Goal: Task Accomplishment & Management: Use online tool/utility

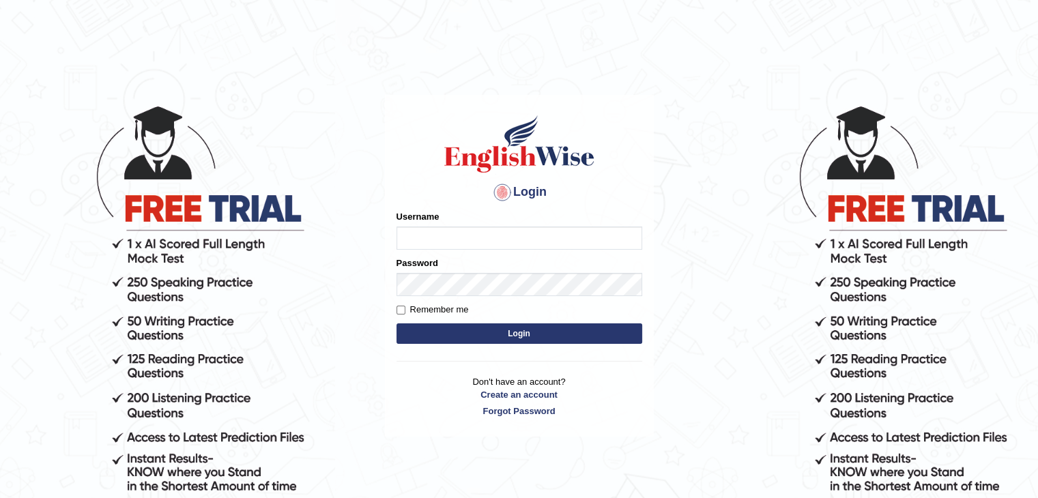
click at [517, 246] on input "Username" at bounding box center [519, 238] width 246 height 23
type input "ajnconcept"
click at [396, 323] on button "Login" at bounding box center [519, 333] width 246 height 20
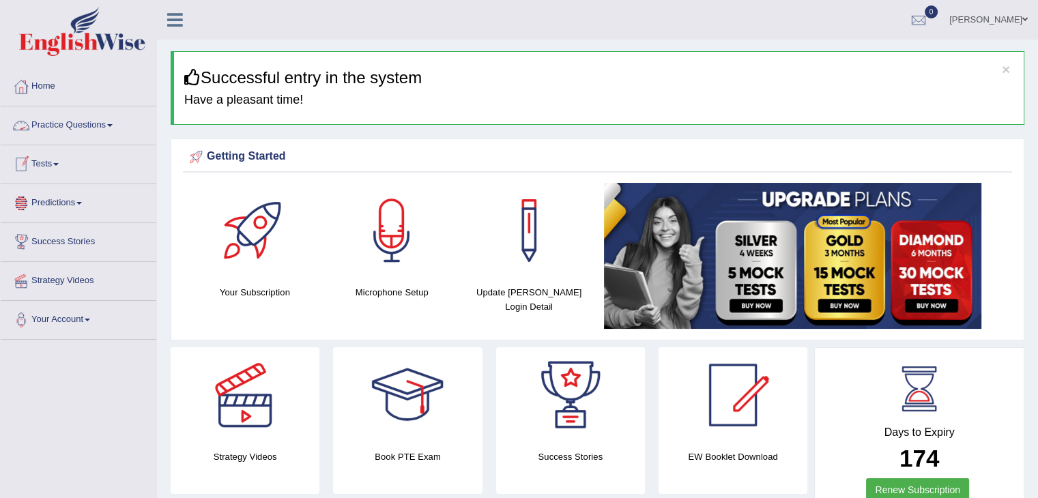
click at [109, 126] on link "Practice Questions" at bounding box center [79, 123] width 156 height 34
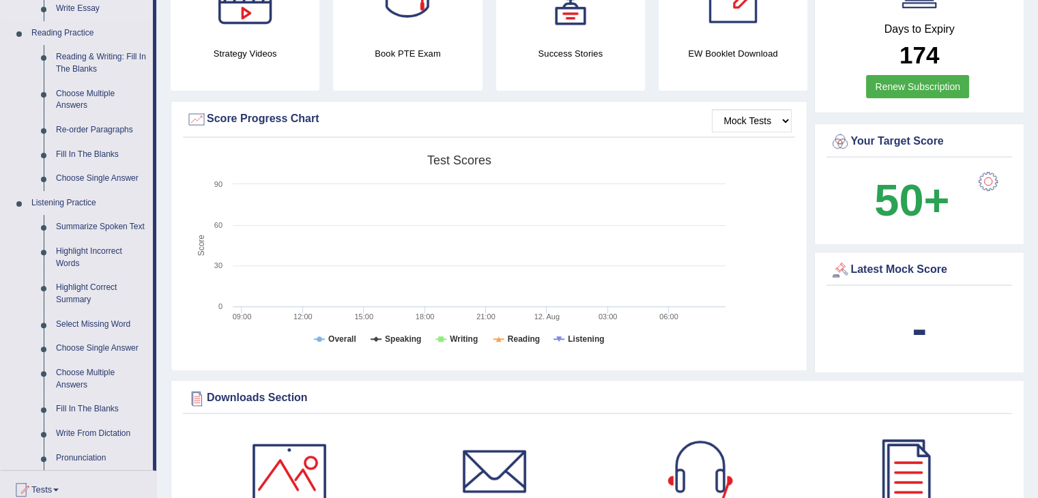
scroll to position [409, 0]
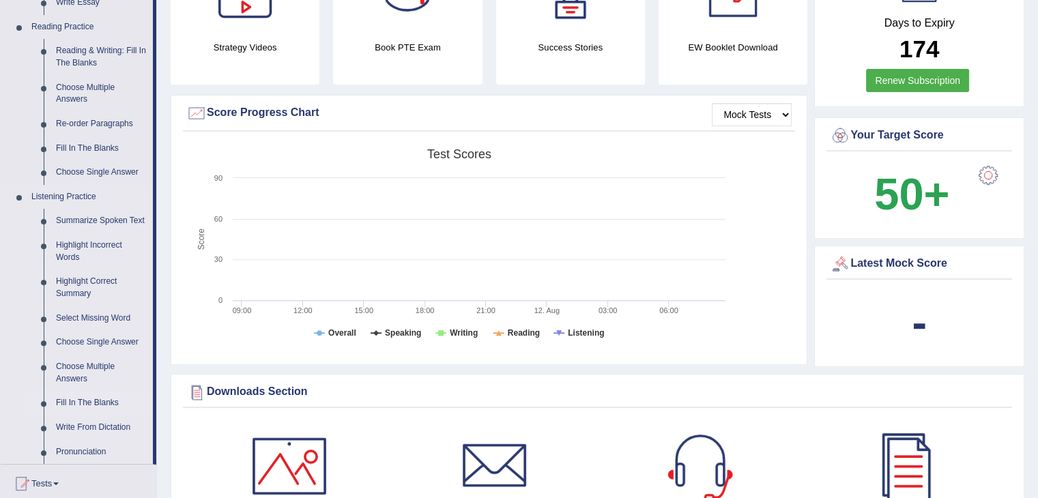
click at [89, 400] on link "Fill In The Blanks" at bounding box center [101, 403] width 103 height 25
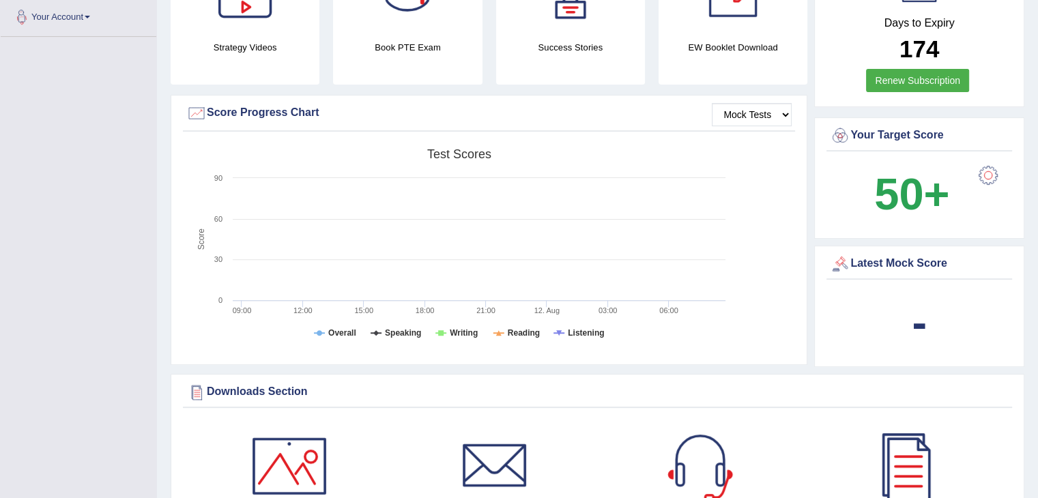
scroll to position [152, 0]
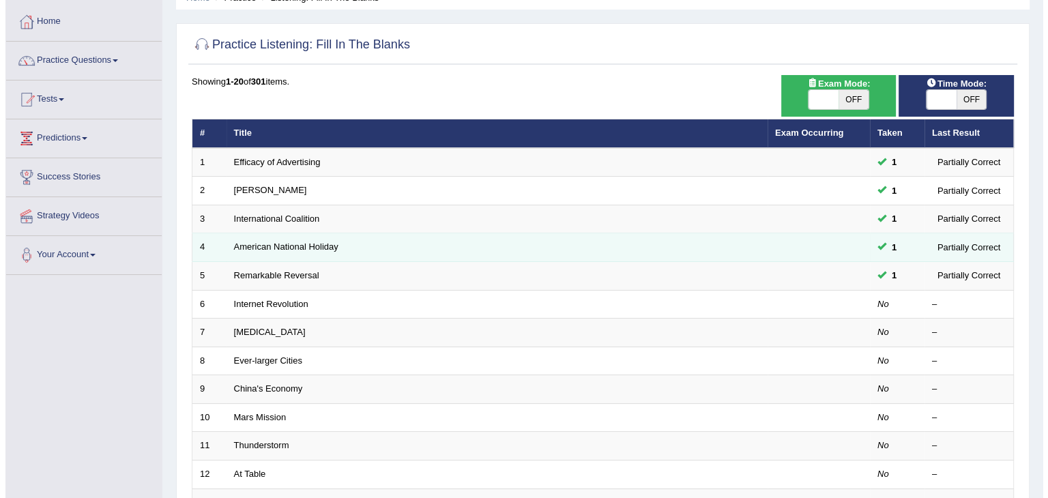
scroll to position [68, 0]
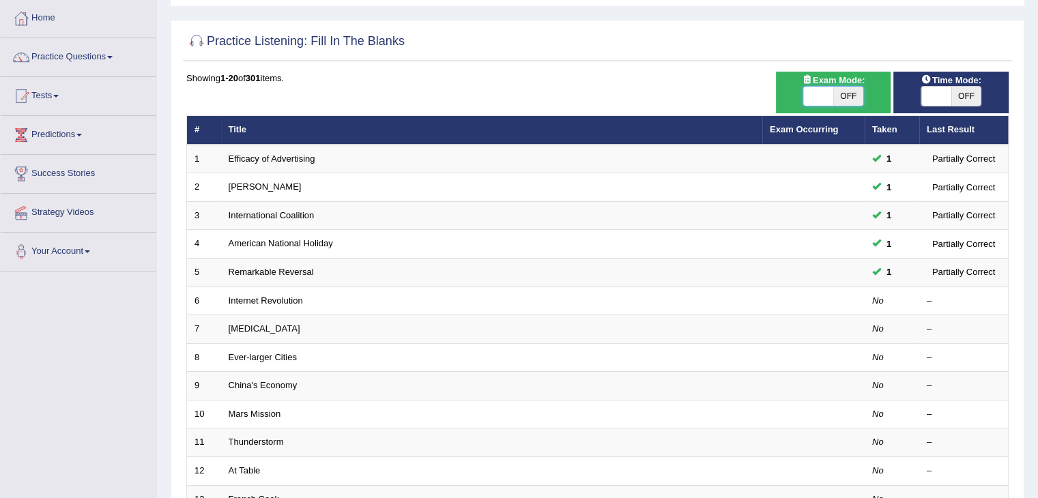
click at [810, 96] on span at bounding box center [818, 96] width 30 height 19
checkbox input "true"
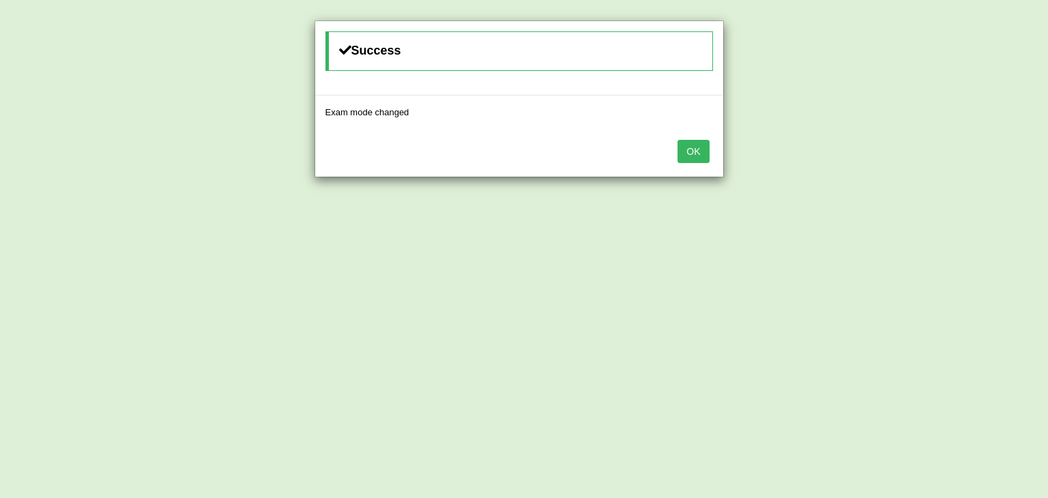
click at [698, 149] on button "OK" at bounding box center [693, 151] width 31 height 23
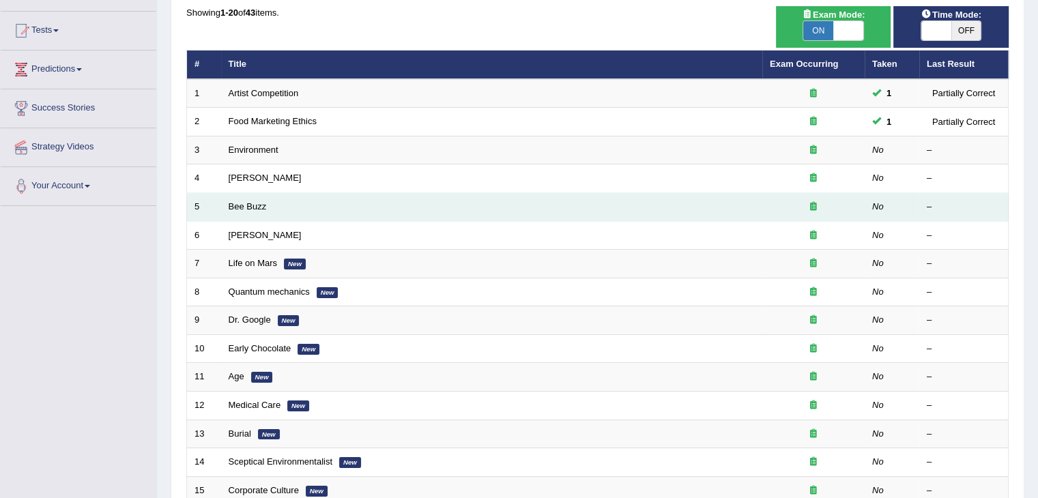
scroll to position [136, 0]
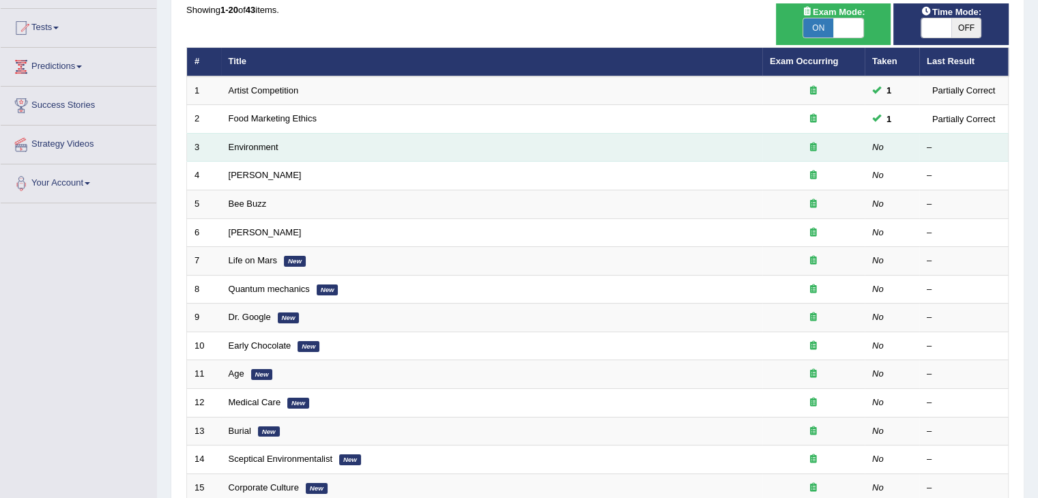
click at [641, 152] on td "Environment" at bounding box center [491, 147] width 541 height 29
click at [519, 153] on td "Environment" at bounding box center [491, 147] width 541 height 29
click at [244, 144] on link "Environment" at bounding box center [254, 147] width 50 height 10
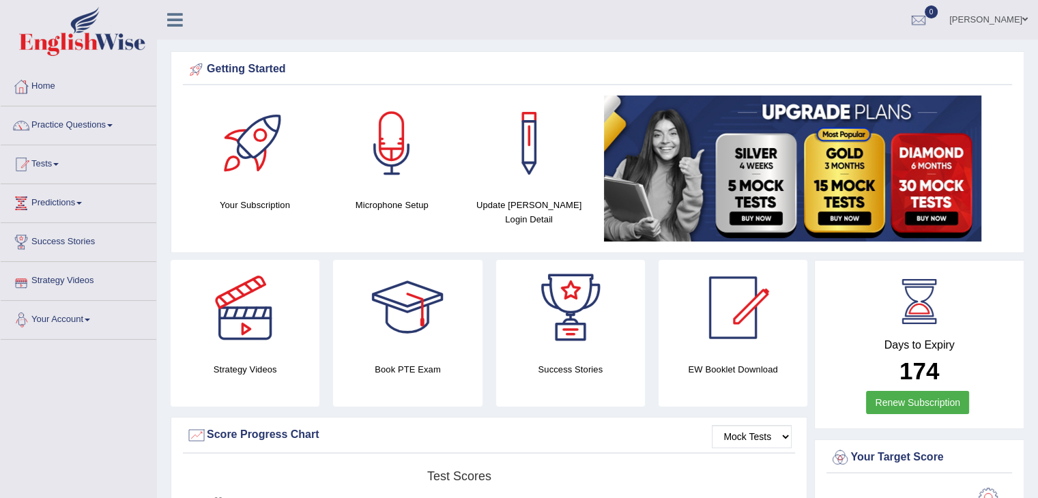
click at [86, 319] on link "Your Account" at bounding box center [79, 318] width 156 height 34
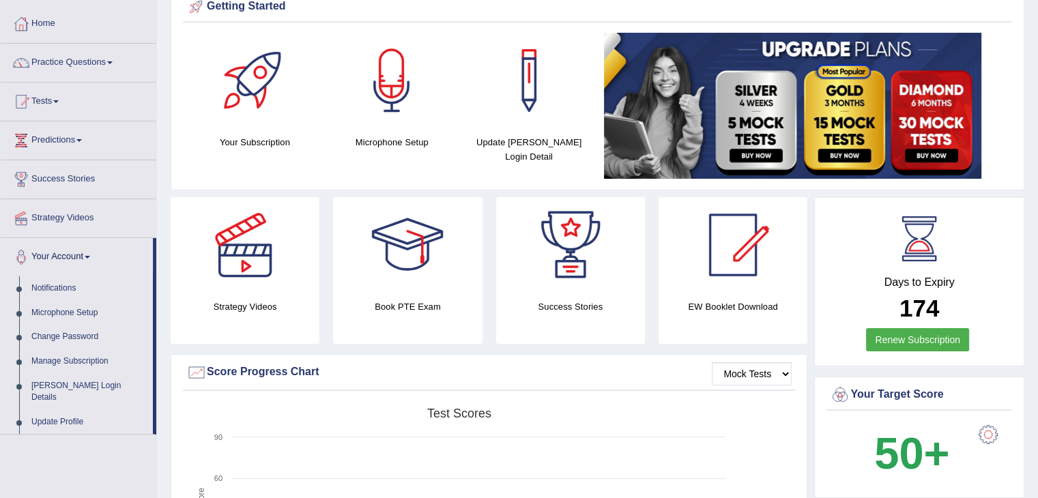
scroll to position [68, 0]
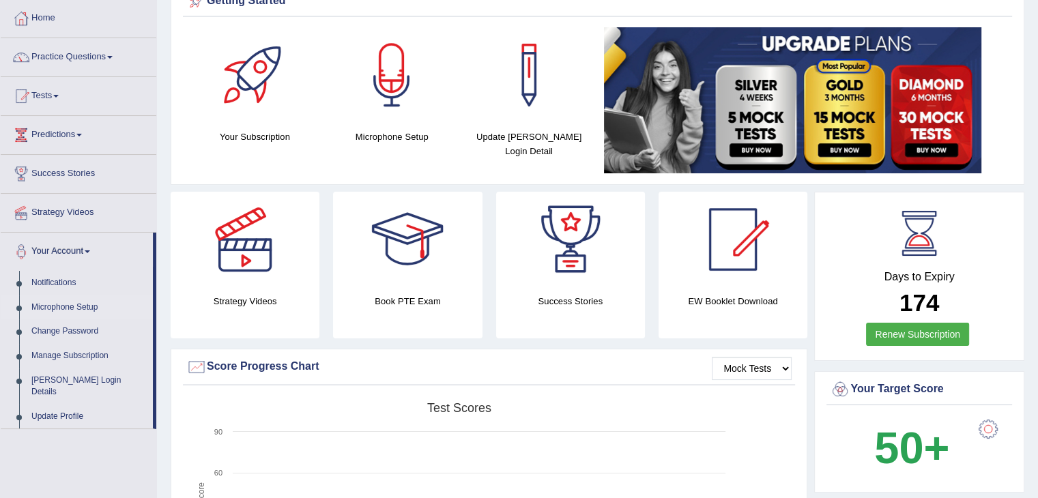
click at [82, 310] on link "Microphone Setup" at bounding box center [89, 307] width 128 height 25
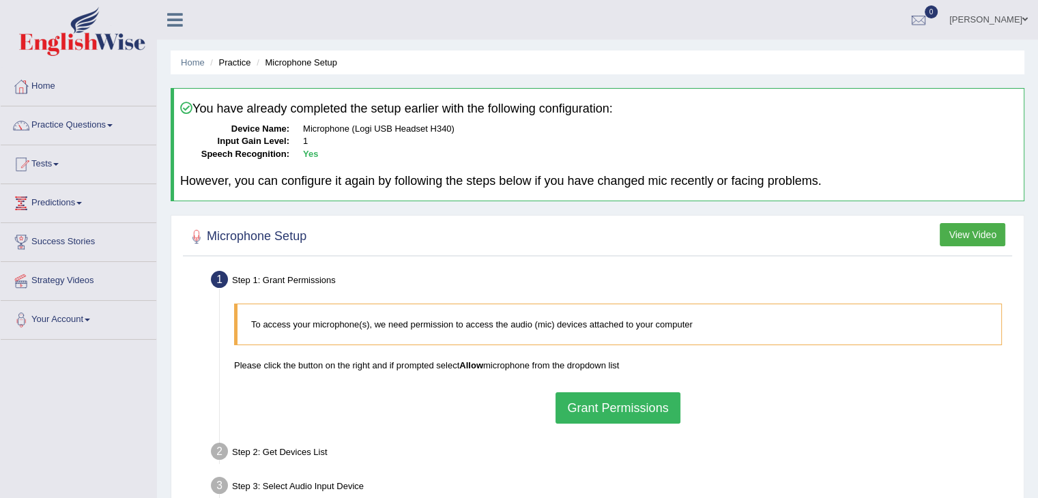
click at [587, 402] on button "Grant Permissions" at bounding box center [617, 407] width 124 height 31
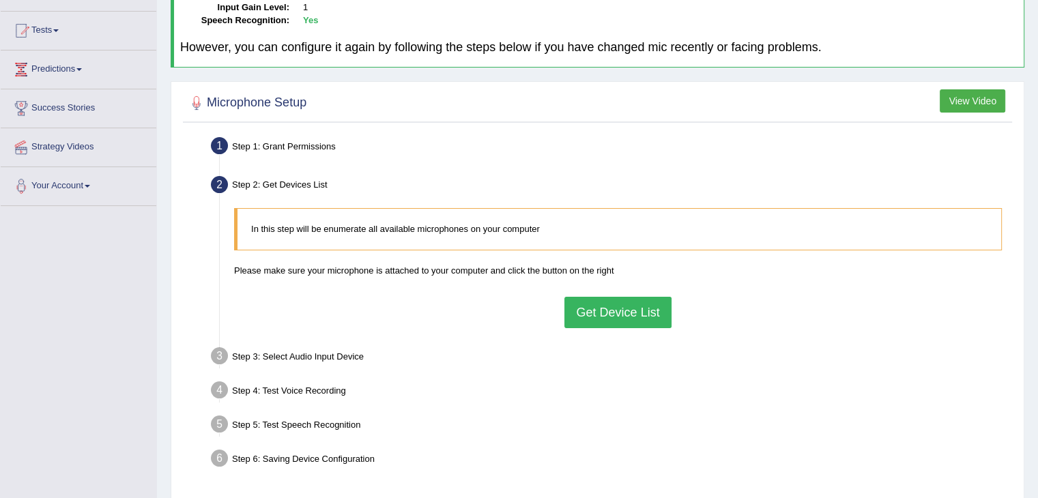
scroll to position [136, 0]
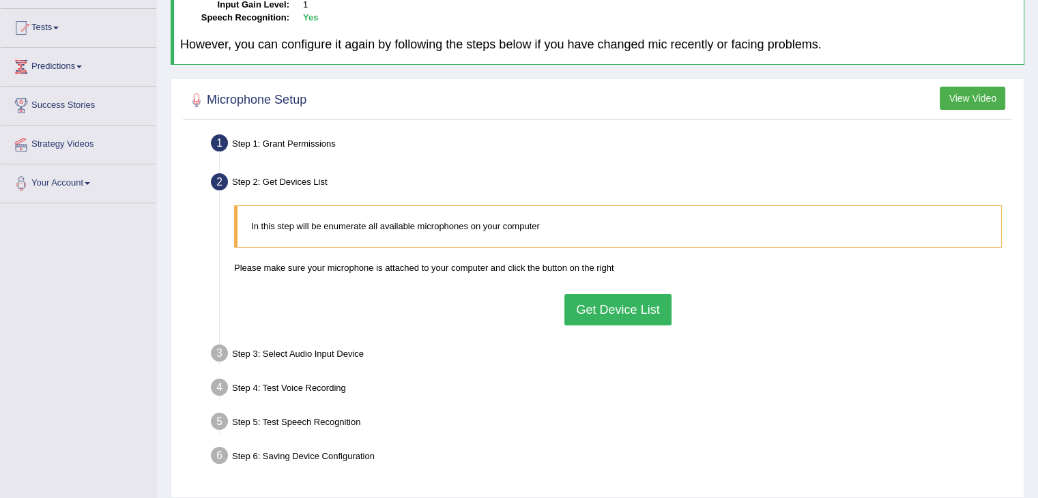
click at [613, 306] on button "Get Device List" at bounding box center [617, 309] width 106 height 31
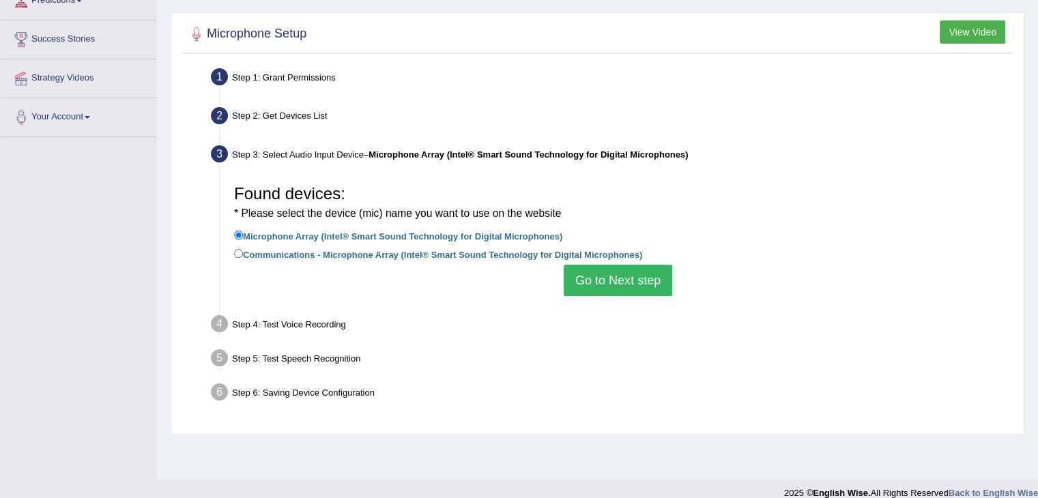
scroll to position [205, 0]
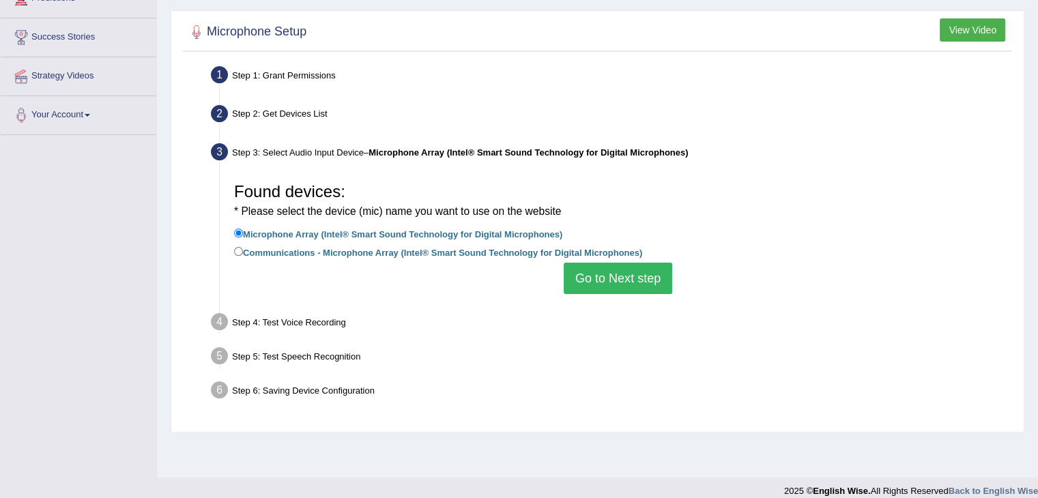
click at [590, 285] on button "Go to Next step" at bounding box center [618, 278] width 108 height 31
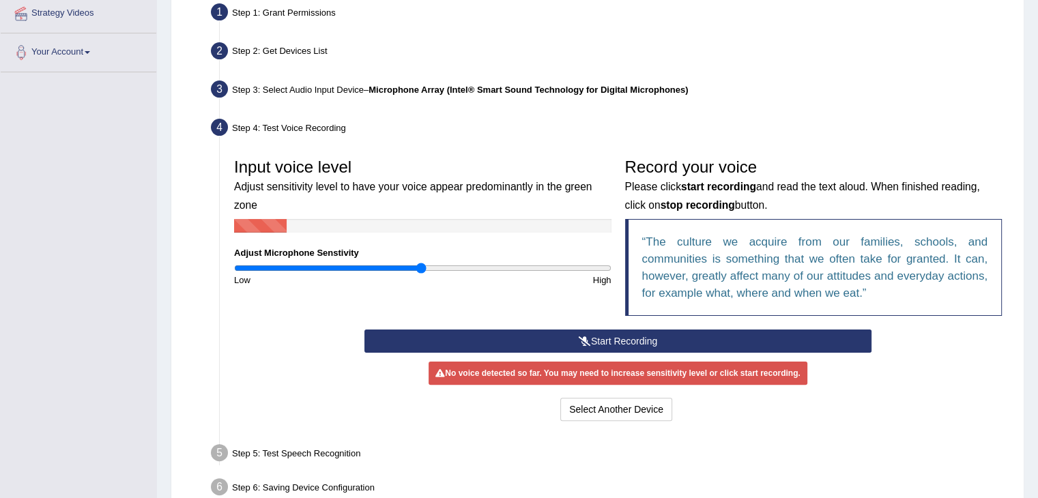
scroll to position [273, 0]
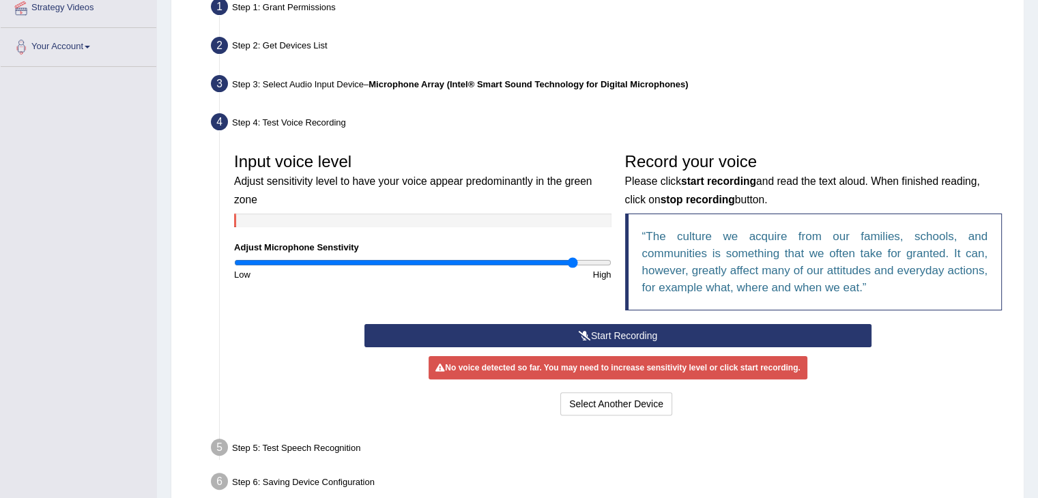
drag, startPoint x: 424, startPoint y: 262, endPoint x: 570, endPoint y: 255, distance: 146.9
click at [570, 257] on input "range" at bounding box center [422, 262] width 377 height 11
click at [573, 331] on button "Start Recording" at bounding box center [617, 335] width 507 height 23
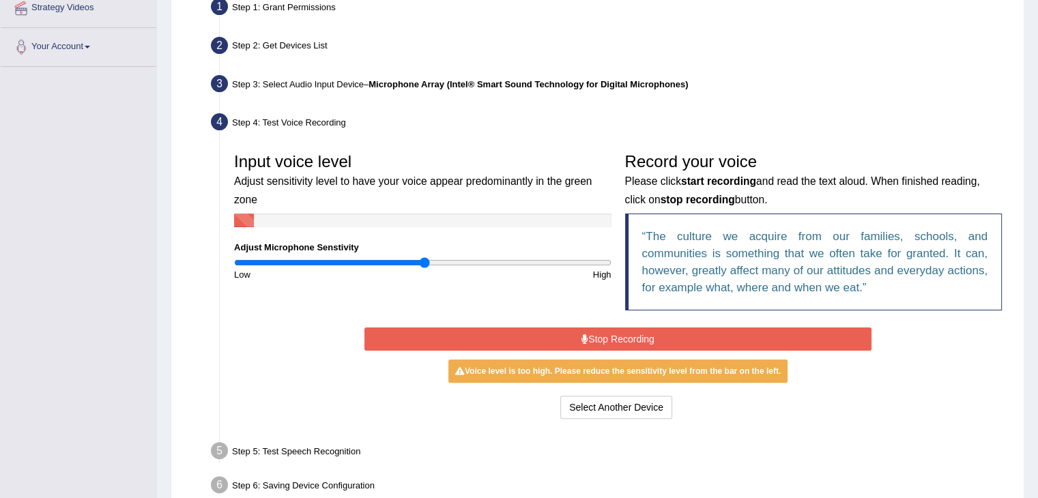
type input "1.02"
click at [425, 265] on input "range" at bounding box center [422, 262] width 377 height 11
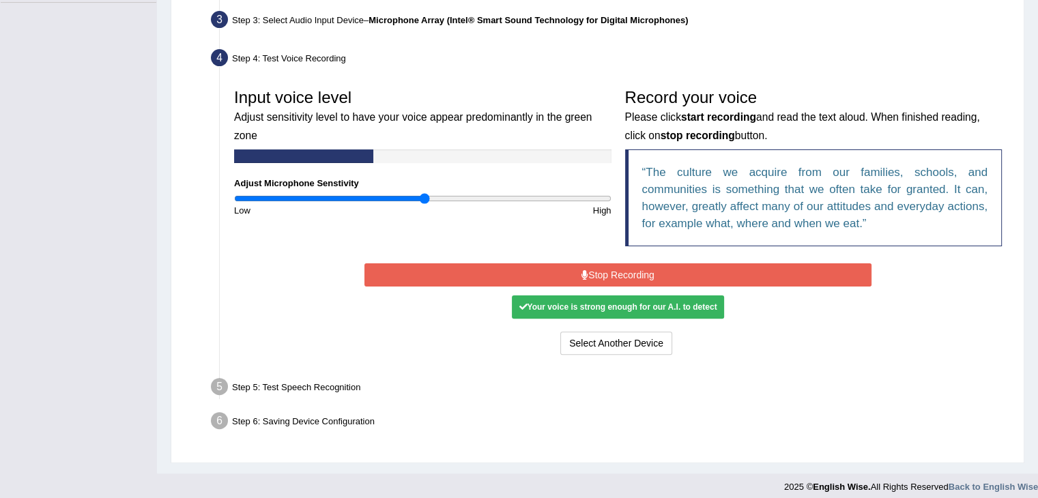
scroll to position [341, 0]
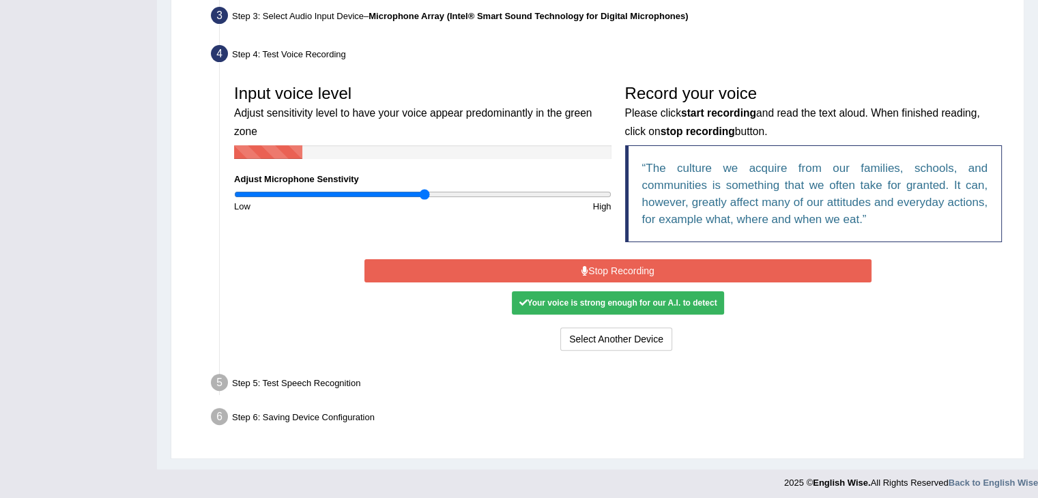
click at [600, 304] on div "Your voice is strong enough for our A.I. to detect" at bounding box center [618, 302] width 212 height 23
click at [323, 377] on div "Step 5: Test Speech Recognition" at bounding box center [611, 385] width 813 height 30
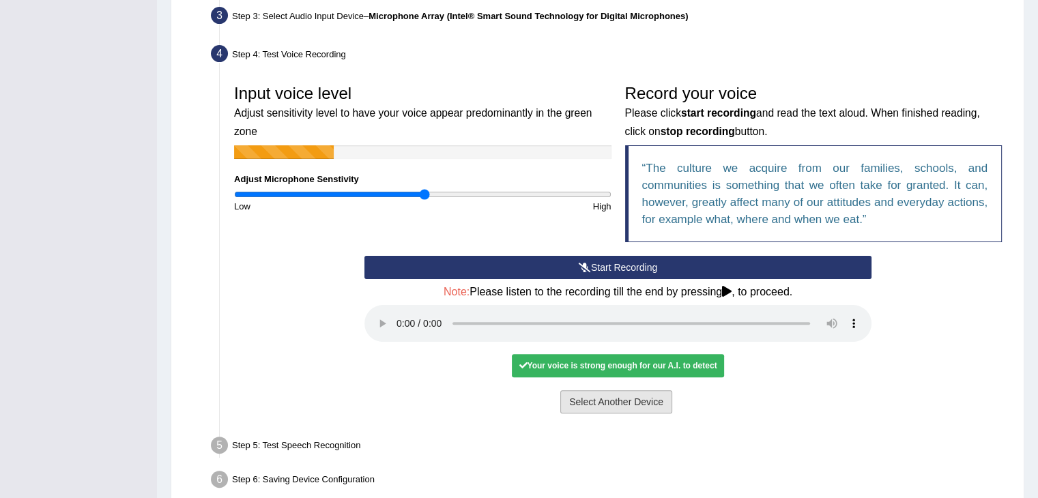
click at [611, 398] on button "Select Another Device" at bounding box center [616, 401] width 112 height 23
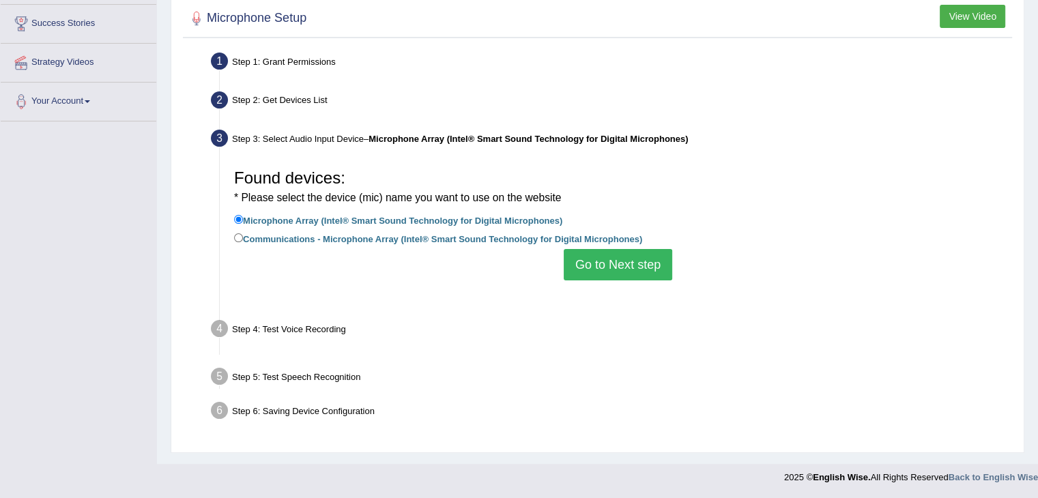
scroll to position [218, 0]
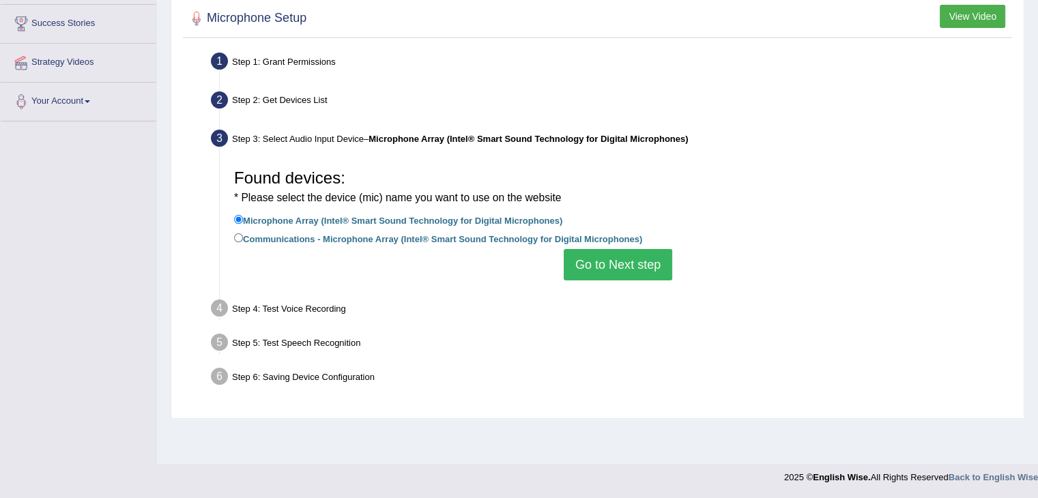
click at [613, 268] on button "Go to Next step" at bounding box center [618, 264] width 108 height 31
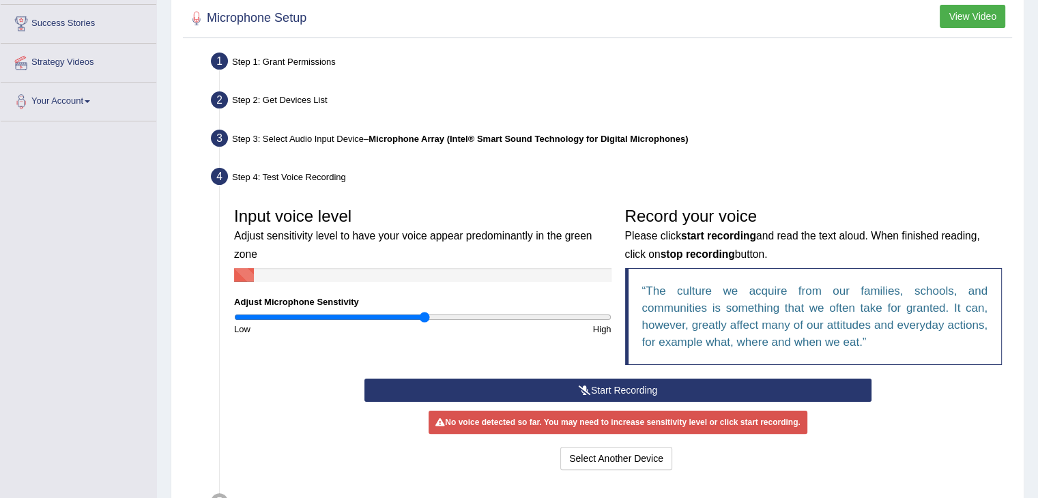
click at [586, 390] on icon at bounding box center [585, 391] width 12 height 10
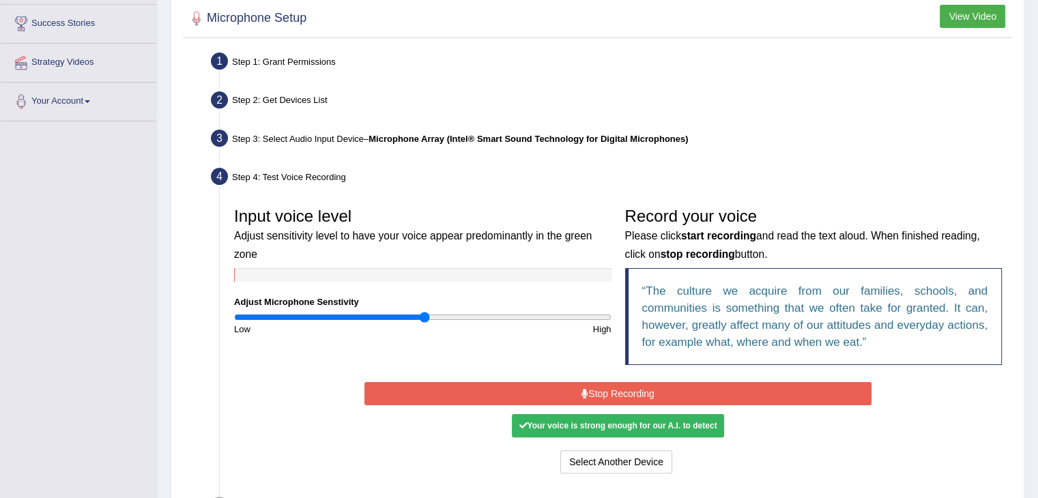
click at [553, 383] on button "Stop Recording" at bounding box center [617, 393] width 507 height 23
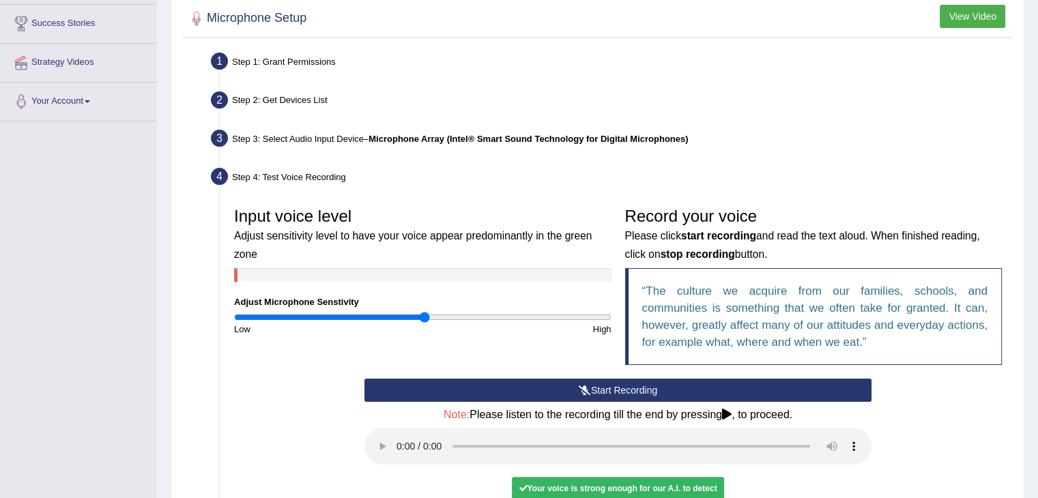
click at [554, 383] on button "Start Recording" at bounding box center [617, 390] width 507 height 23
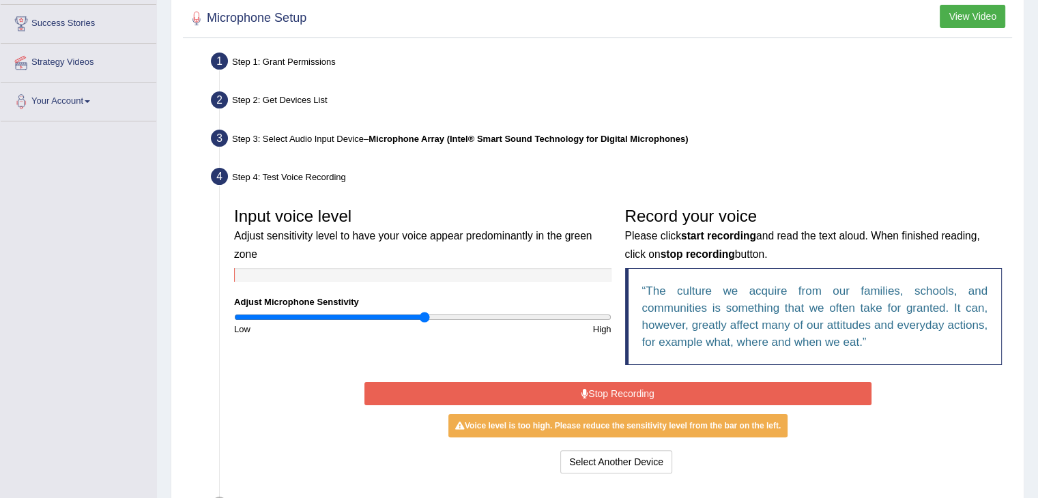
click at [614, 389] on button "Stop Recording" at bounding box center [617, 393] width 507 height 23
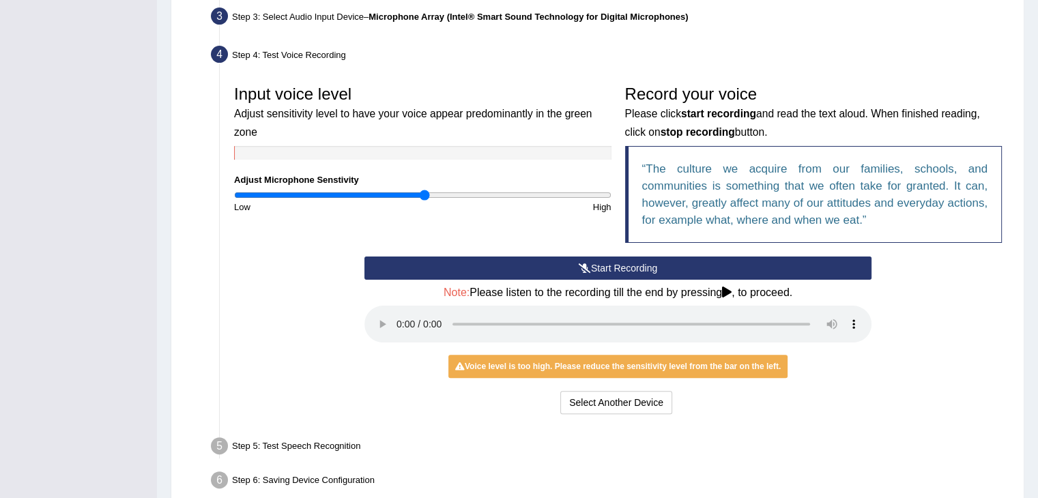
scroll to position [355, 0]
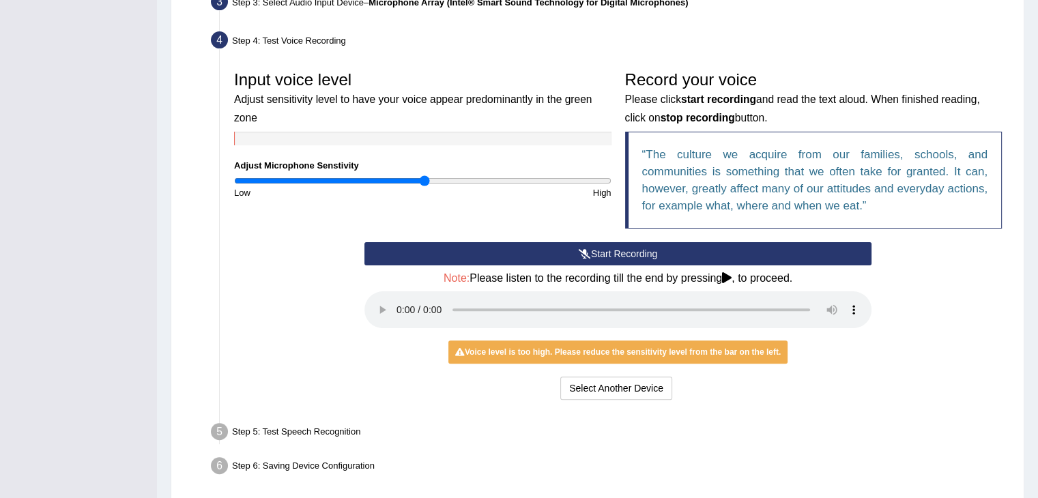
click at [743, 273] on h4 "Note: Please listen to the recording till the end by pressing , to proceed." at bounding box center [617, 278] width 507 height 12
click at [726, 278] on icon at bounding box center [727, 277] width 10 height 11
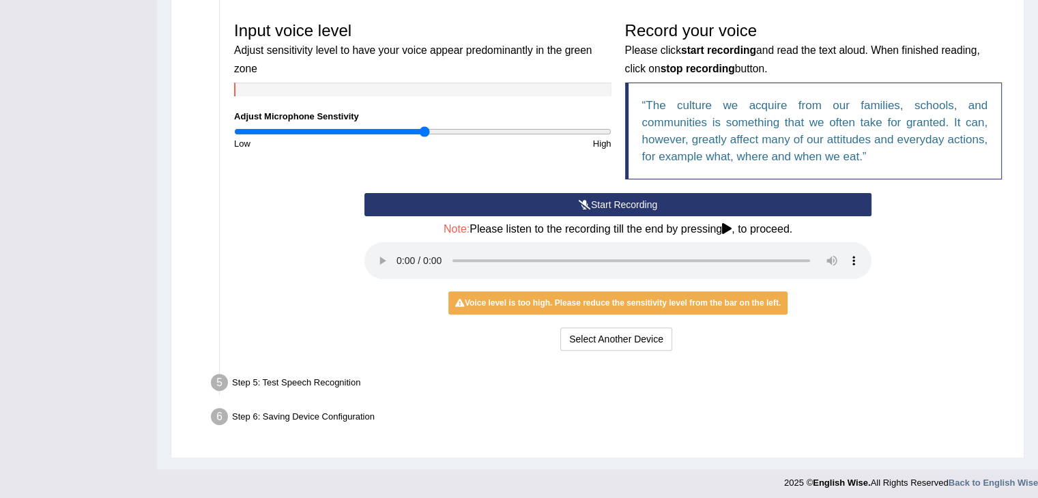
scroll to position [407, 0]
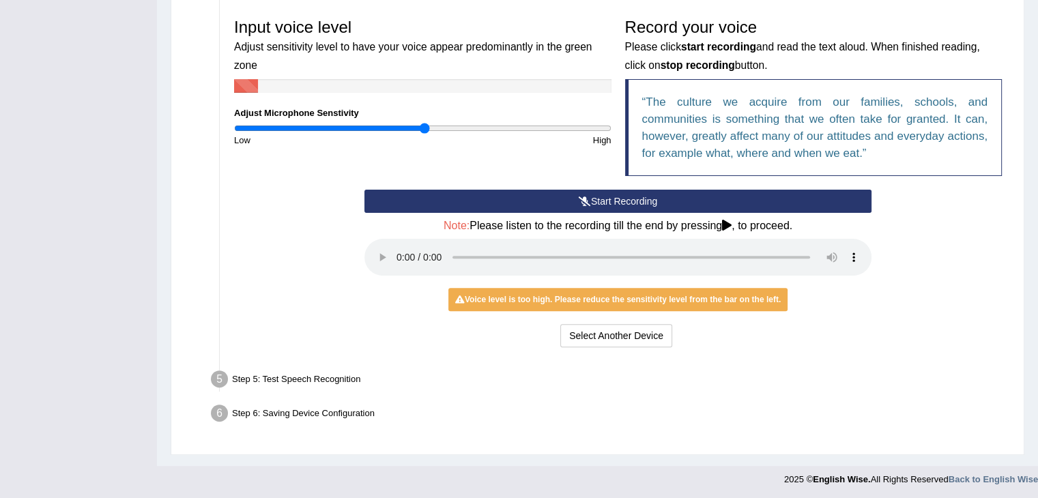
click at [349, 381] on div "Step 5: Test Speech Recognition" at bounding box center [611, 381] width 813 height 30
click at [837, 295] on div "No voice detected so far. You may need to increase sensitivity level or click s…" at bounding box center [617, 299] width 507 height 13
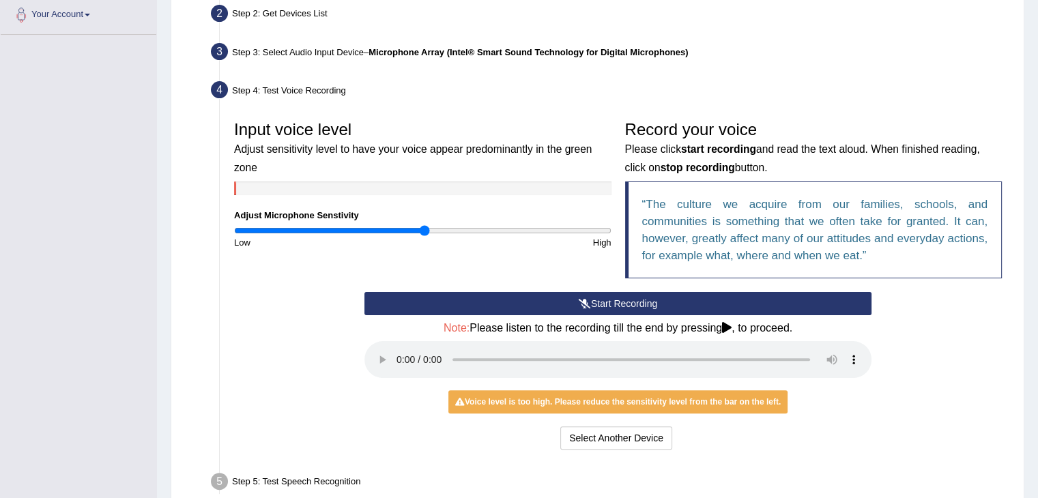
scroll to position [339, 0]
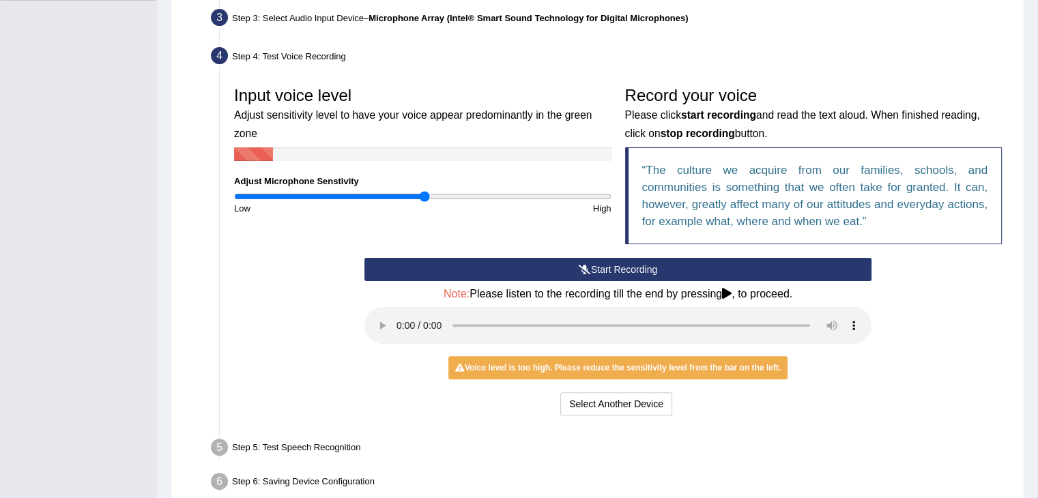
click at [470, 356] on div "Voice level is too high. Please reduce the sensitivity level from the bar on th…" at bounding box center [617, 367] width 339 height 23
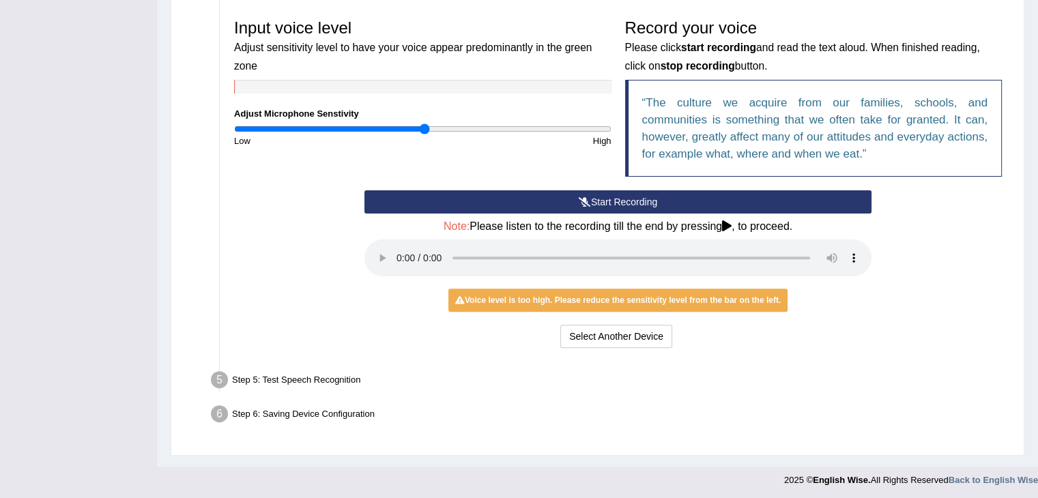
scroll to position [407, 0]
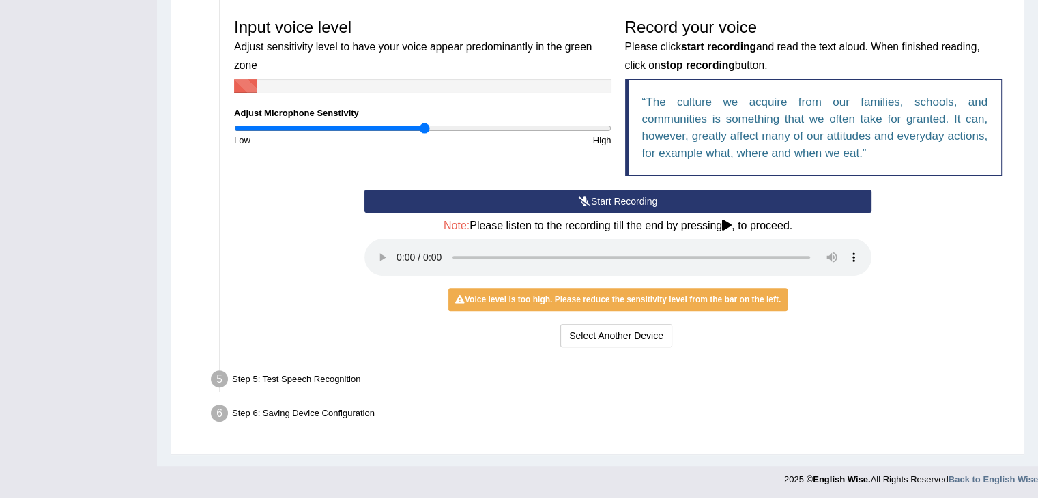
click at [336, 388] on div "Step 5: Test Speech Recognition" at bounding box center [611, 381] width 813 height 30
click at [328, 374] on div "Step 5: Test Speech Recognition" at bounding box center [611, 381] width 813 height 30
click at [276, 380] on div "Step 5: Test Speech Recognition" at bounding box center [611, 381] width 813 height 30
click at [734, 124] on q "The culture we acquire from our families, schools, and communities is something…" at bounding box center [815, 128] width 346 height 64
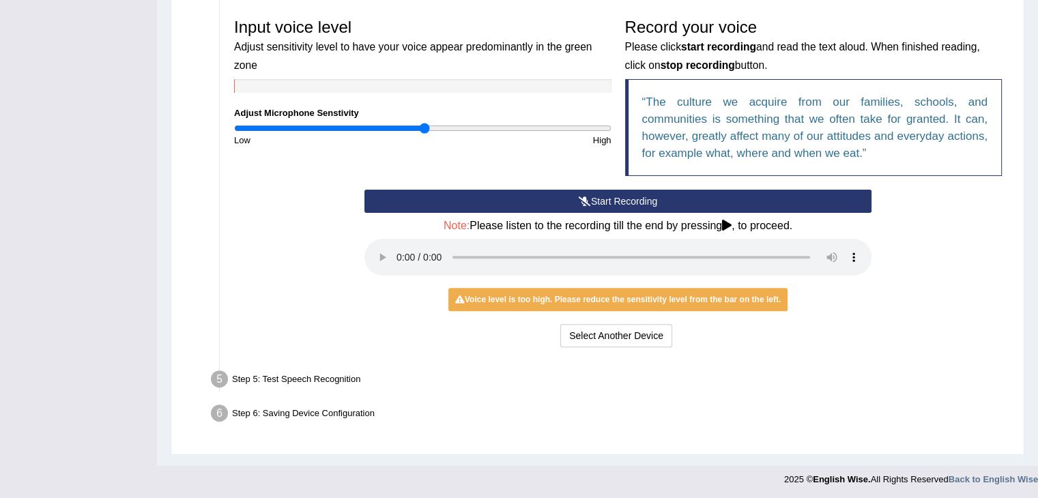
click at [349, 383] on div "Step 5: Test Speech Recognition" at bounding box center [611, 381] width 813 height 30
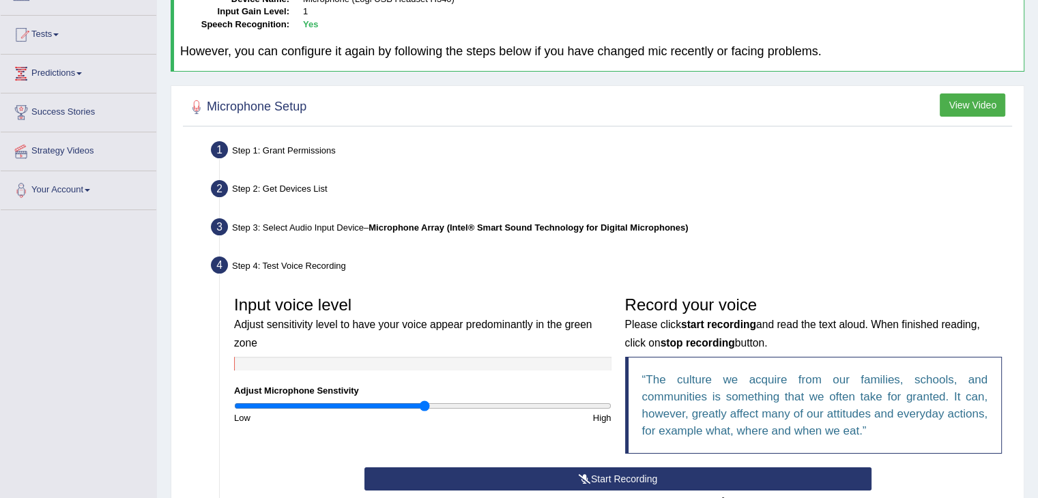
scroll to position [134, 0]
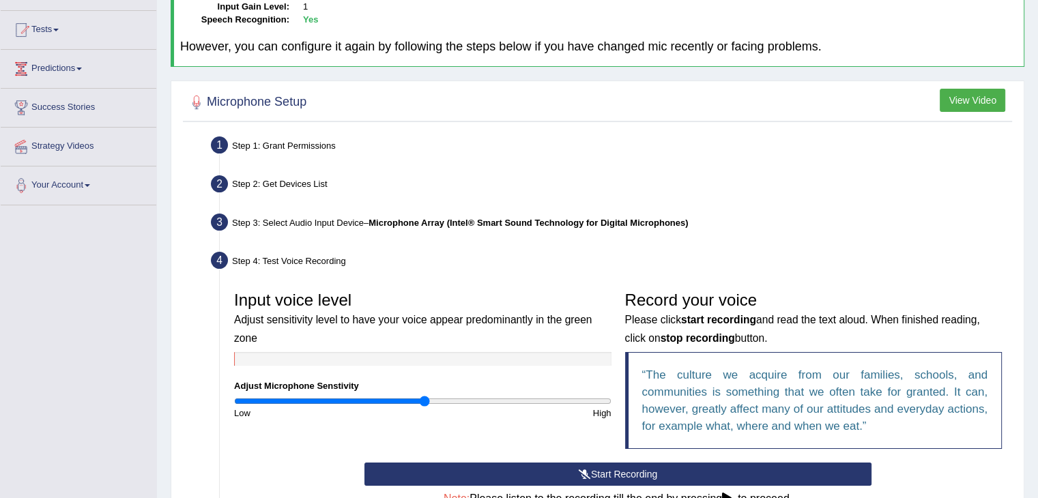
click at [953, 100] on button "View Video" at bounding box center [973, 100] width 66 height 23
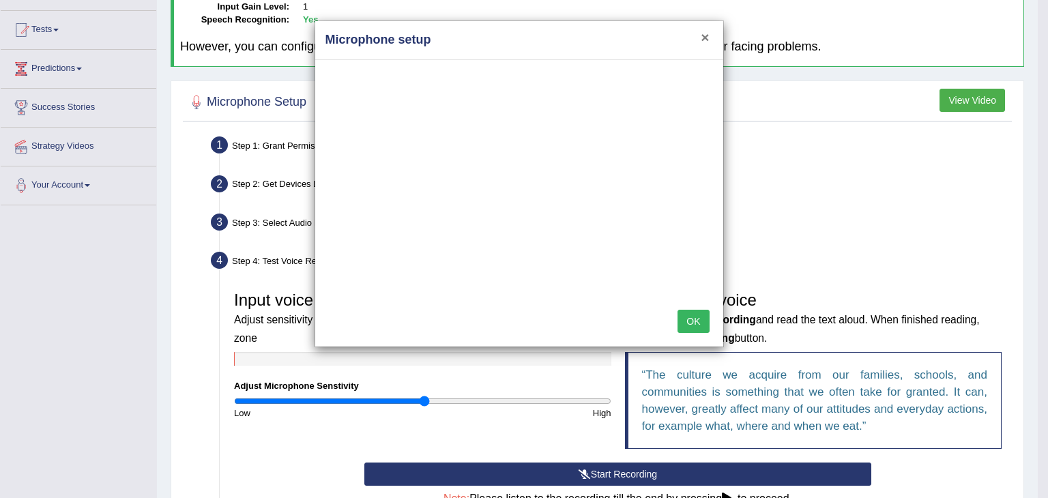
click at [704, 33] on button "×" at bounding box center [705, 37] width 8 height 14
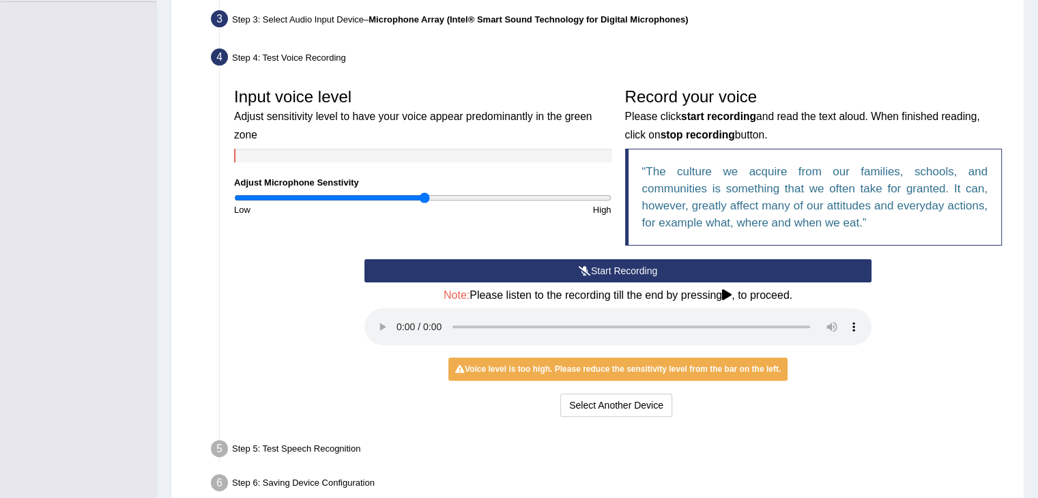
scroll to position [339, 0]
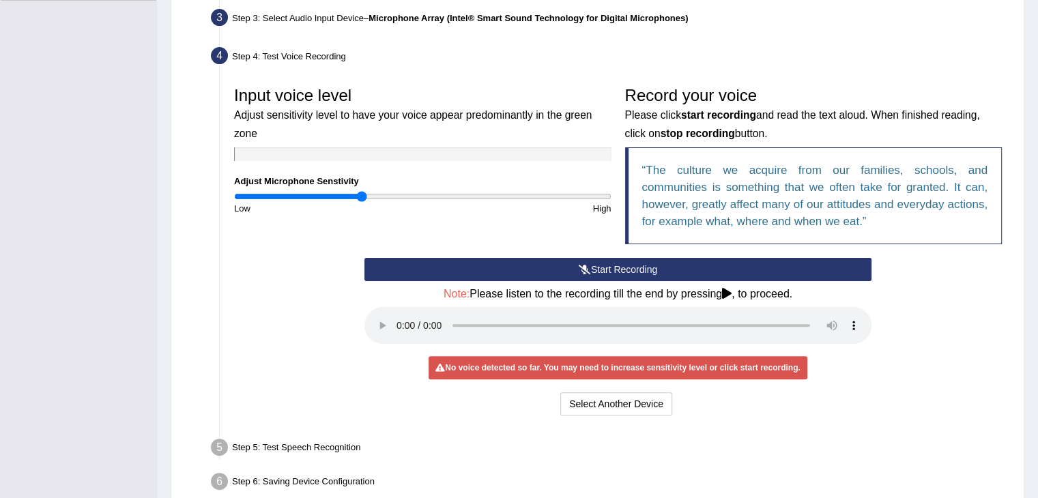
drag, startPoint x: 428, startPoint y: 192, endPoint x: 362, endPoint y: 197, distance: 66.4
click at [362, 197] on input "range" at bounding box center [422, 196] width 377 height 11
drag, startPoint x: 362, startPoint y: 197, endPoint x: 383, endPoint y: 193, distance: 21.4
click at [383, 193] on input "range" at bounding box center [422, 196] width 377 height 11
click at [580, 271] on icon at bounding box center [585, 270] width 12 height 10
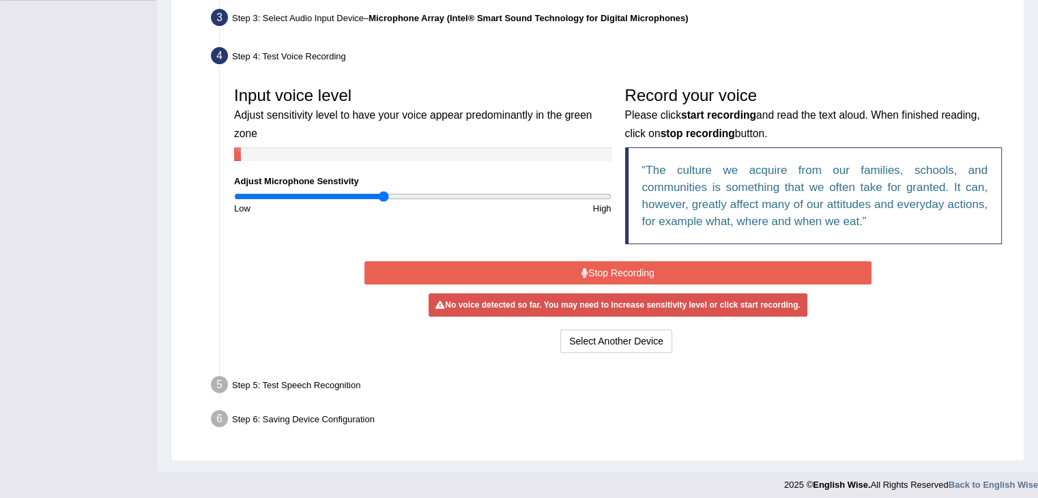
click at [594, 269] on button "Stop Recording" at bounding box center [617, 272] width 507 height 23
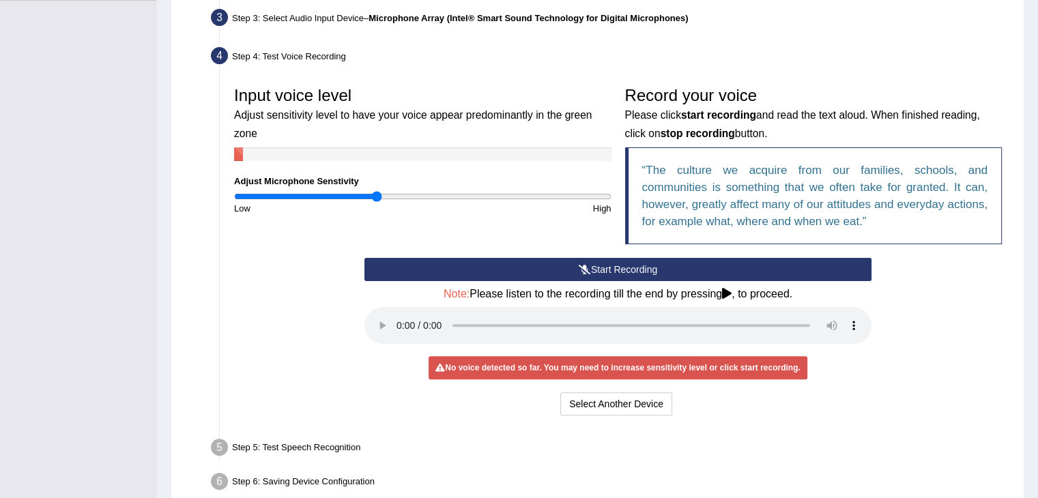
type input "0.76"
click at [376, 195] on input "range" at bounding box center [422, 196] width 377 height 11
click at [608, 265] on button "Start Recording" at bounding box center [617, 269] width 507 height 23
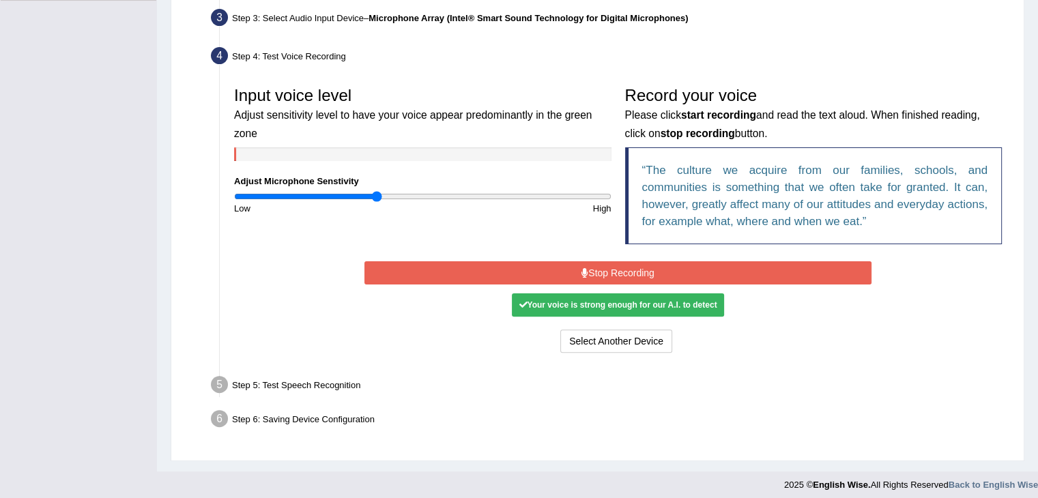
click at [641, 274] on button "Stop Recording" at bounding box center [617, 272] width 507 height 23
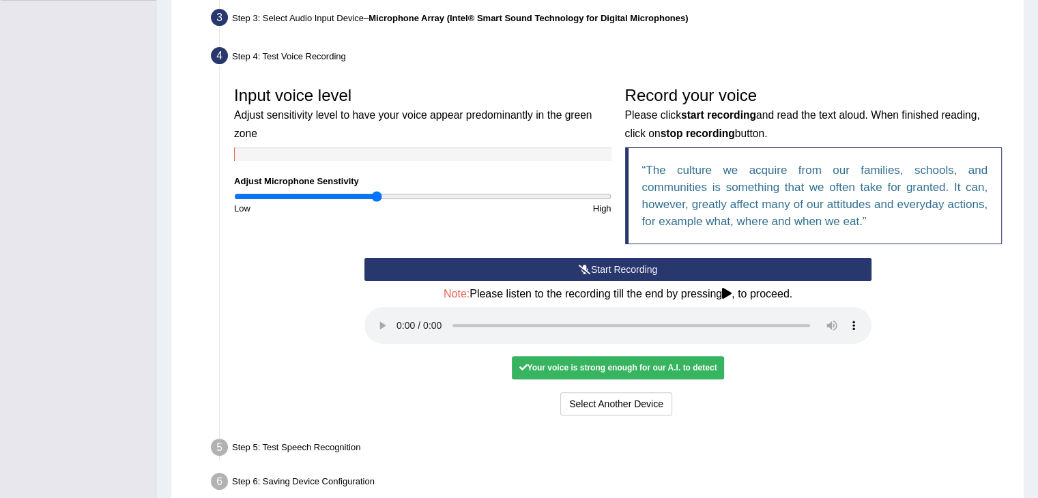
click at [633, 368] on div "Your voice is strong enough for our A.I. to detect" at bounding box center [618, 367] width 212 height 23
click at [607, 363] on div "Your voice is strong enough for our A.I. to detect" at bounding box center [618, 367] width 212 height 23
click at [650, 397] on button "Voice is ok. Go to Next step" at bounding box center [674, 403] width 135 height 23
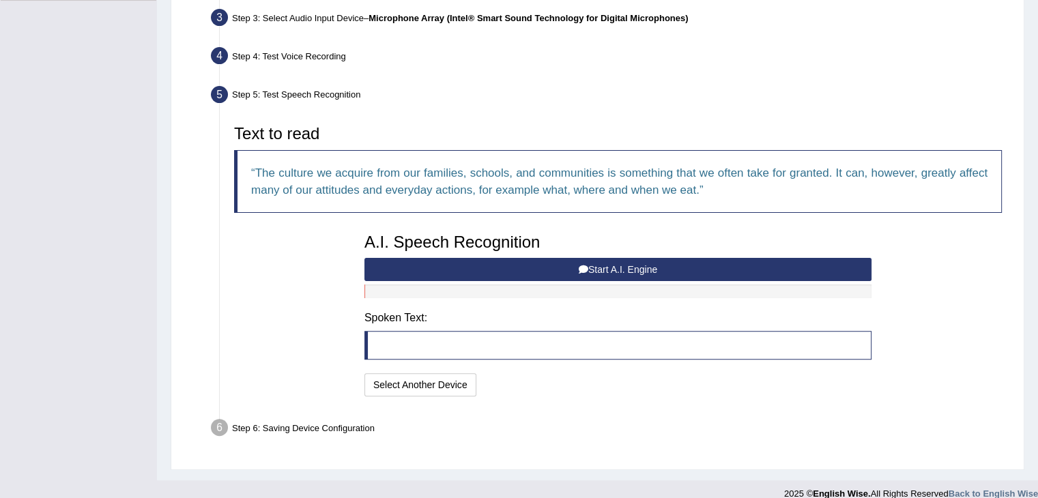
click at [606, 265] on button "Start A.I. Engine" at bounding box center [617, 269] width 507 height 23
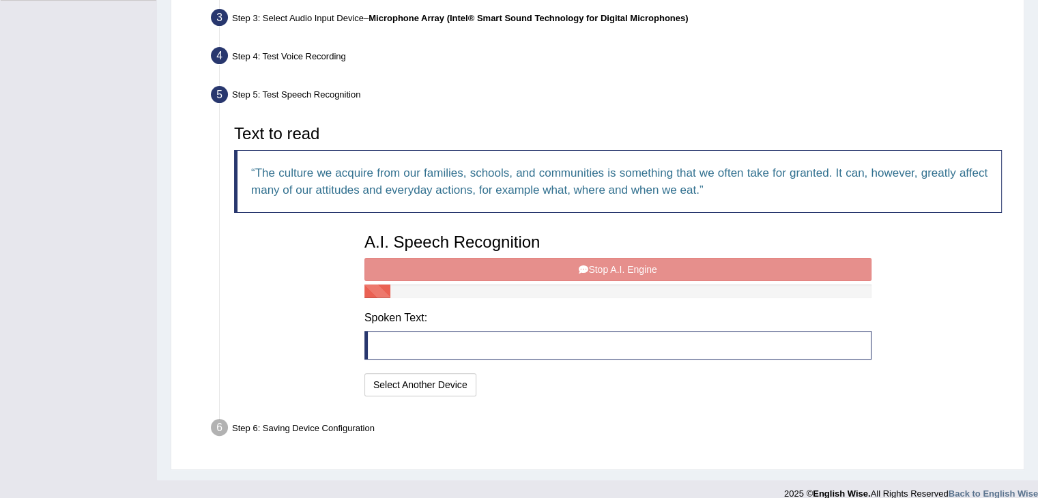
click at [606, 267] on div "A.I. Speech Recognition Start A.I. Engine Stop A.I. Engine Note: Please listen …" at bounding box center [618, 313] width 521 height 173
click at [418, 268] on div "A.I. Speech Recognition Start A.I. Engine Stop A.I. Engine Note: Please listen …" at bounding box center [618, 313] width 521 height 173
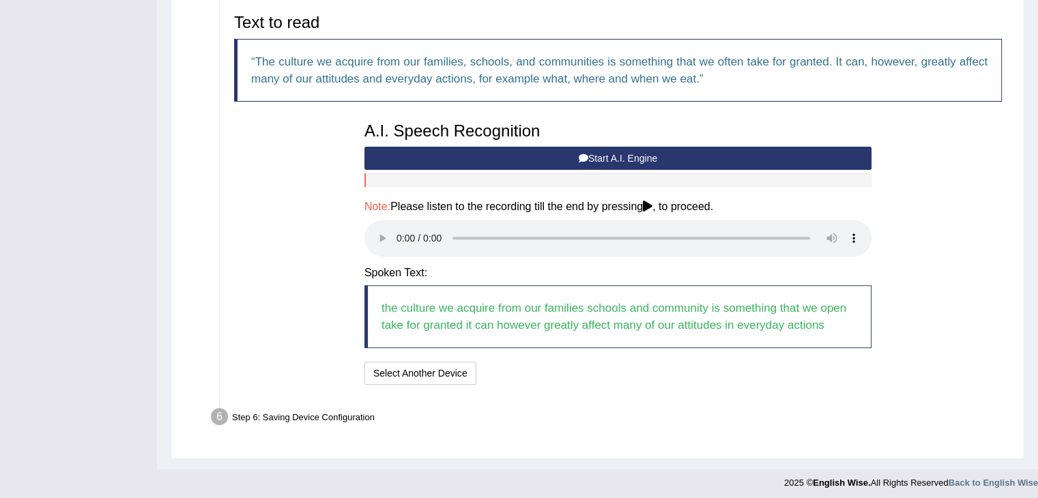
scroll to position [454, 0]
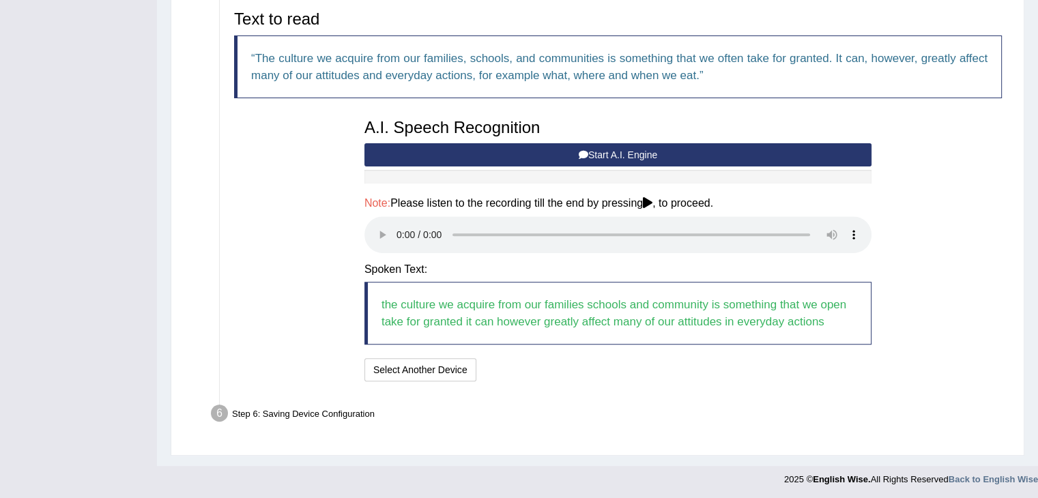
click at [510, 159] on button "Start A.I. Engine" at bounding box center [617, 154] width 507 height 23
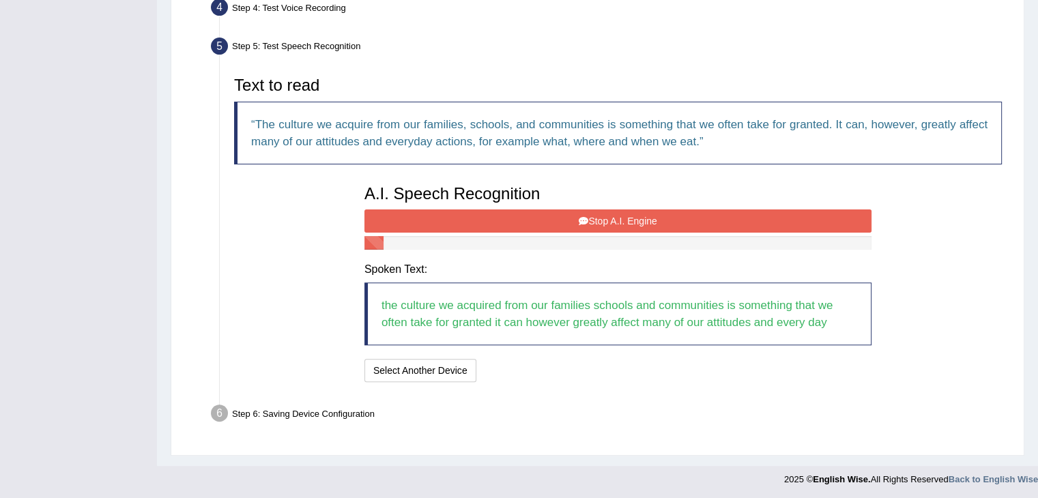
scroll to position [405, 0]
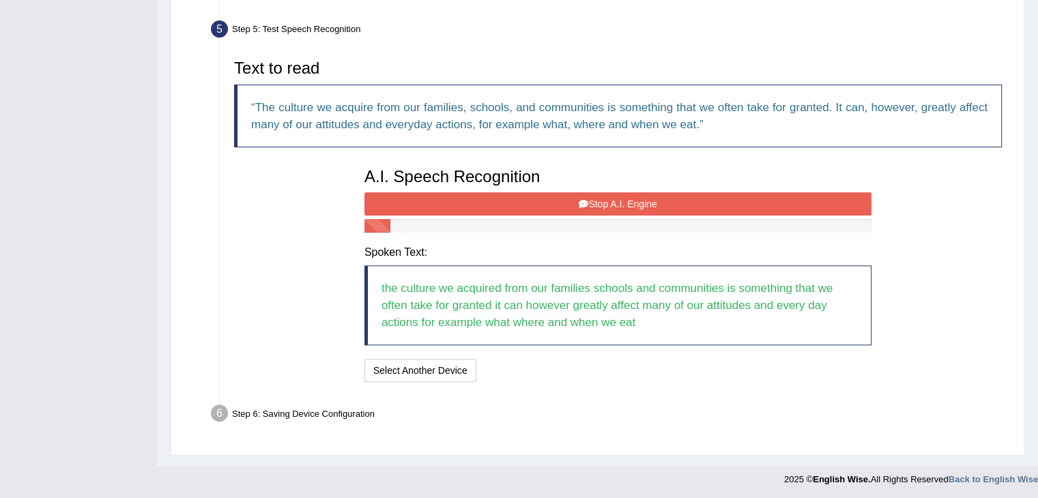
click at [538, 201] on button "Stop A.I. Engine" at bounding box center [617, 203] width 507 height 23
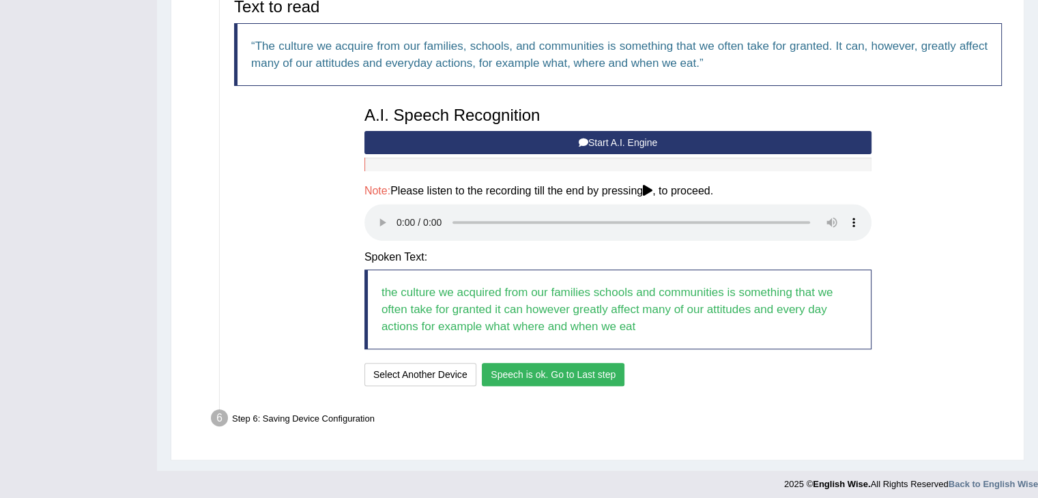
scroll to position [471, 0]
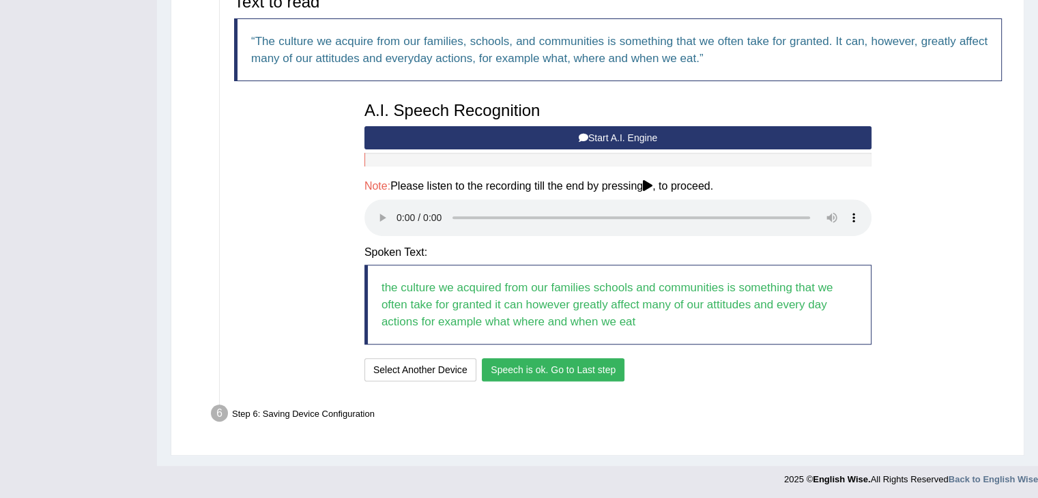
click at [560, 371] on button "Speech is ok. Go to Last step" at bounding box center [553, 369] width 143 height 23
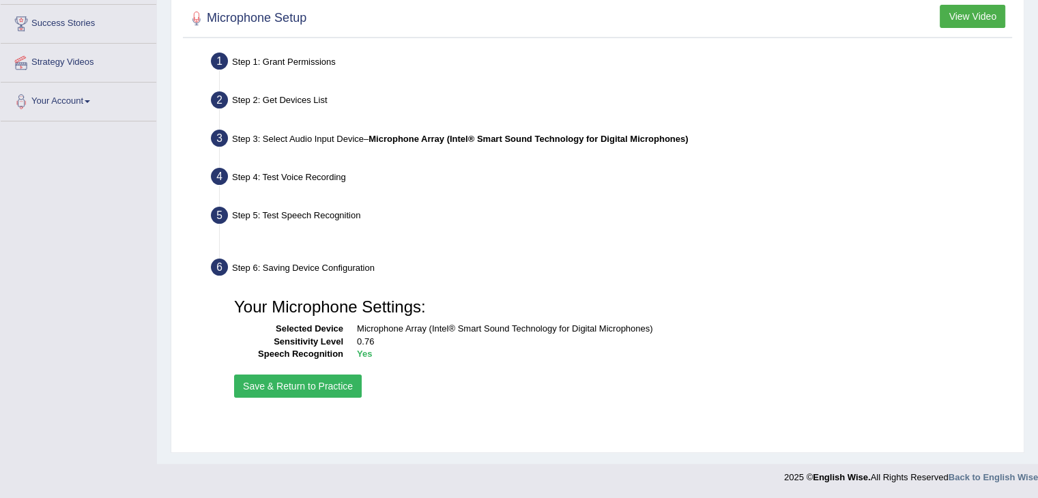
scroll to position [218, 0]
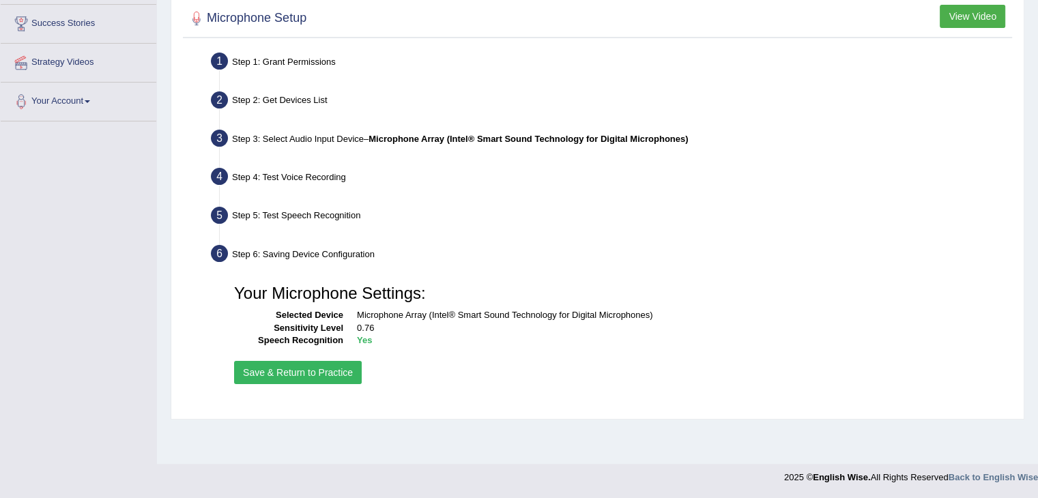
click at [308, 375] on button "Save & Return to Practice" at bounding box center [298, 372] width 128 height 23
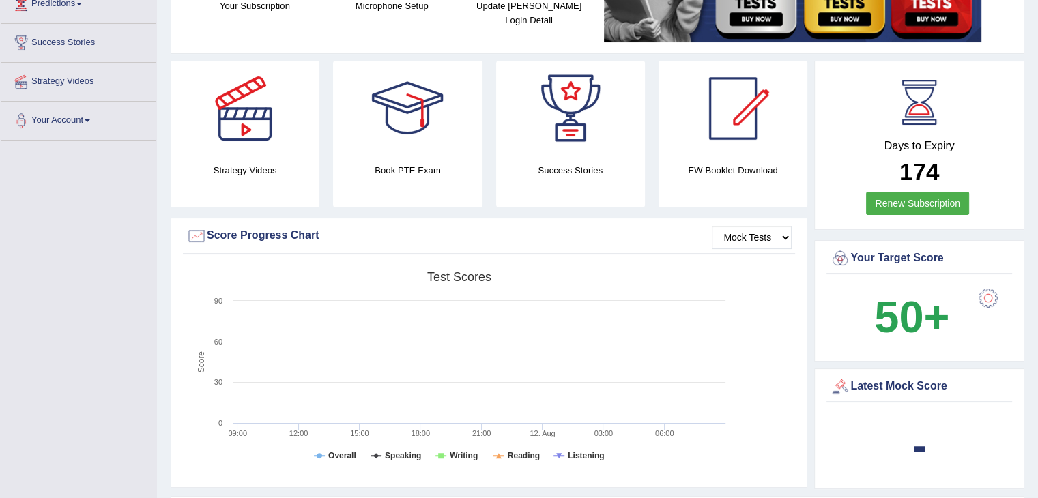
scroll to position [205, 0]
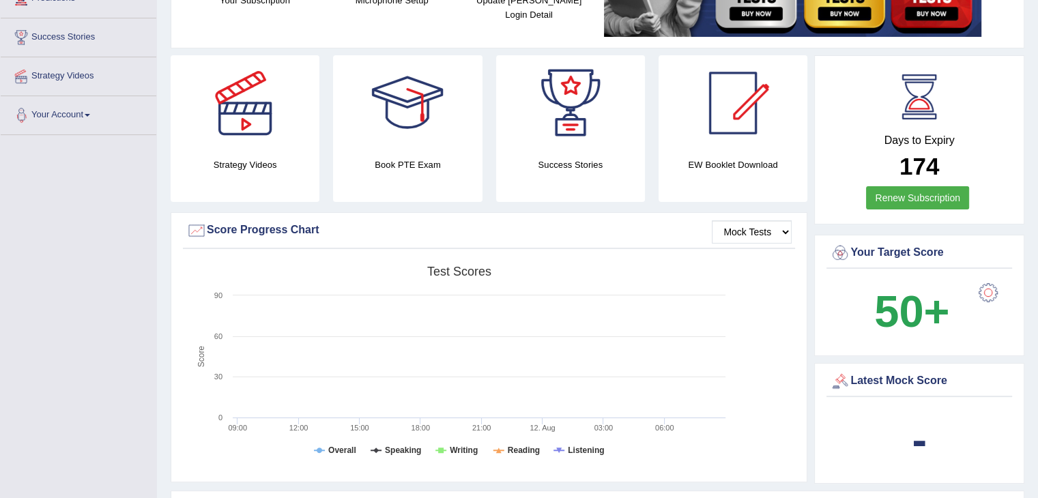
click at [90, 114] on span at bounding box center [87, 115] width 5 height 3
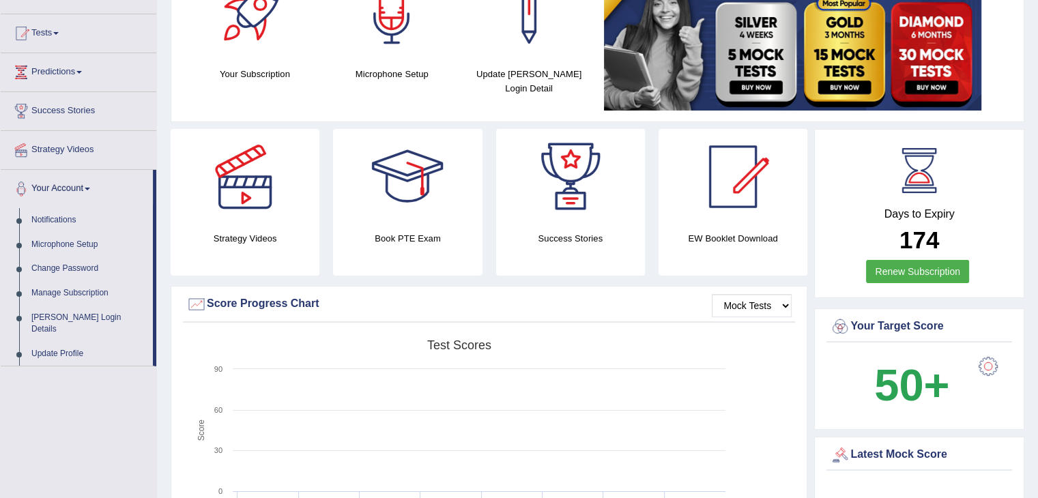
scroll to position [136, 0]
